Goal: Find specific page/section

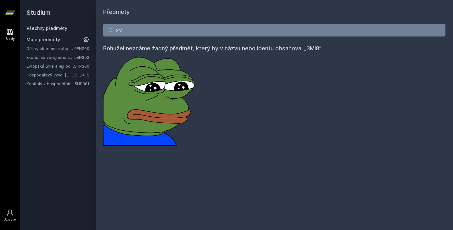
type input "3"
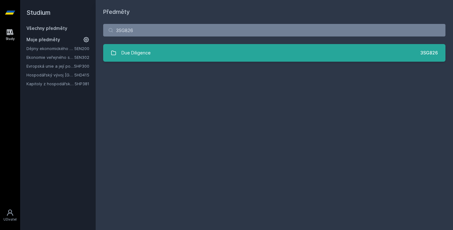
type input "3SG826"
click at [134, 55] on div "Due Diligence" at bounding box center [135, 53] width 29 height 13
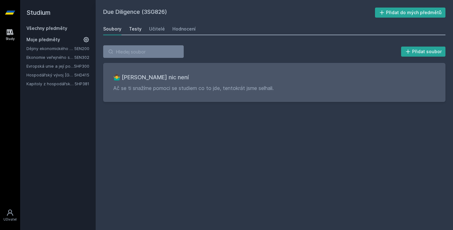
click at [134, 34] on link "Testy" at bounding box center [135, 29] width 13 height 13
click at [155, 30] on div "Učitelé" at bounding box center [157, 29] width 16 height 6
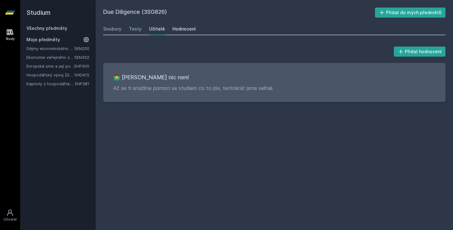
click at [176, 28] on div "Hodnocení" at bounding box center [183, 29] width 23 height 6
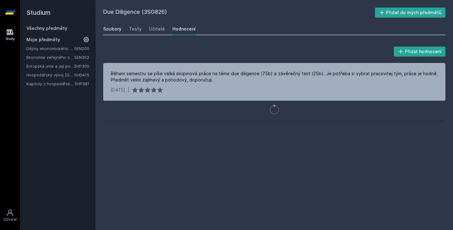
click at [111, 29] on div "Soubory" at bounding box center [112, 29] width 18 height 6
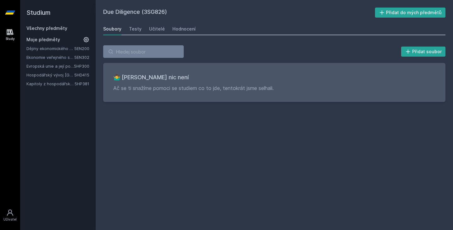
click at [279, 177] on div "Due Diligence (3SG826) Přidat do mých předmětů [GEOGRAPHIC_DATA] Testy Učitelé …" at bounding box center [274, 115] width 342 height 215
